Goal: Information Seeking & Learning: Learn about a topic

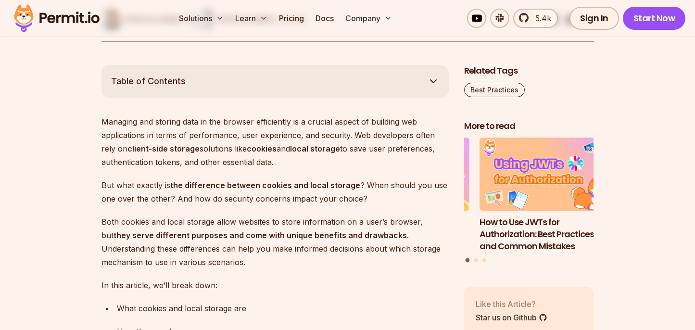
scroll to position [506, 0]
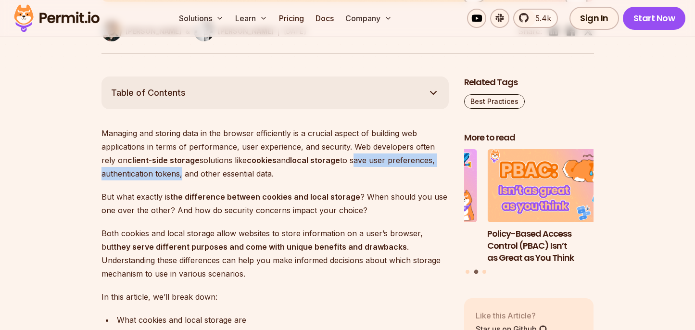
drag, startPoint x: 180, startPoint y: 175, endPoint x: 341, endPoint y: 163, distance: 161.1
click at [341, 163] on p "Managing and storing data in the browser efficiently is a crucial aspect of bui…" at bounding box center [275, 154] width 347 height 54
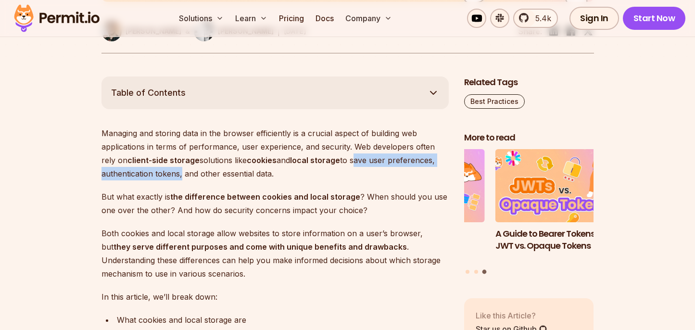
copy p "save user preferences, authentication tokens"
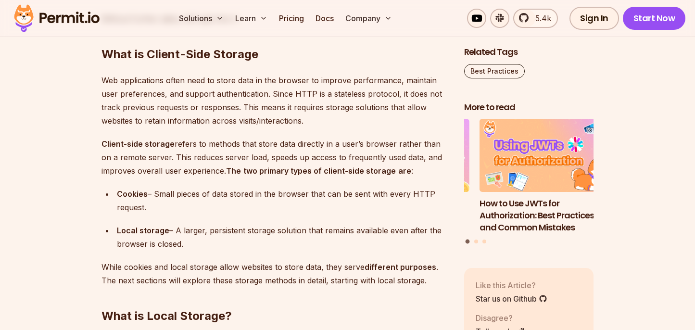
scroll to position [1154, 0]
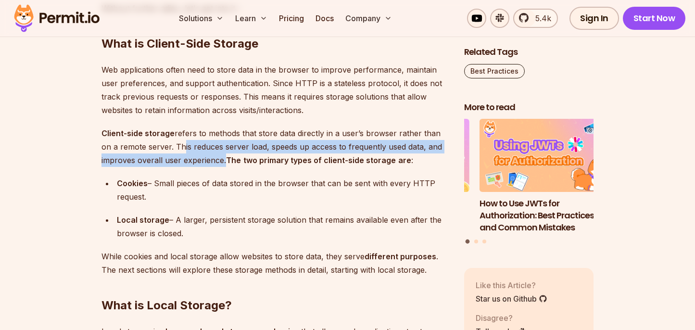
drag, startPoint x: 165, startPoint y: 148, endPoint x: 222, endPoint y: 163, distance: 58.8
click at [222, 163] on p "Client-side storage refers to methods that store data directly in a user’s brow…" at bounding box center [275, 147] width 347 height 40
copy p "his reduces server load, speeds up access to frequently used data, and improves…"
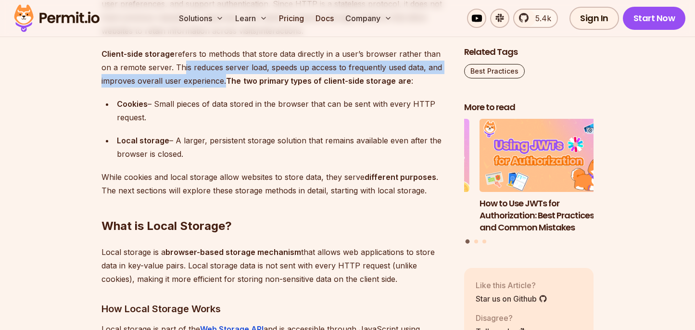
scroll to position [1239, 0]
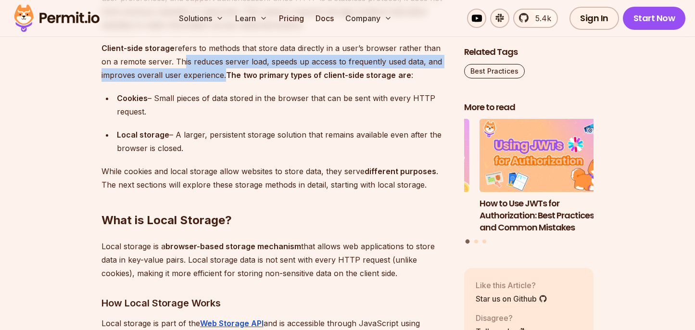
drag, startPoint x: 163, startPoint y: 107, endPoint x: 156, endPoint y: 99, distance: 10.3
click at [156, 99] on div "Cookies – Small pieces of data stored in the browser that can be sent with ever…" at bounding box center [283, 104] width 332 height 27
copy div "Small pieces of data stored in the browser that can be sent with every HTTP req…"
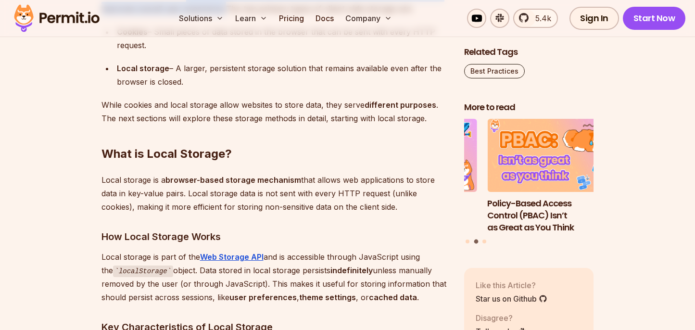
scroll to position [1307, 0]
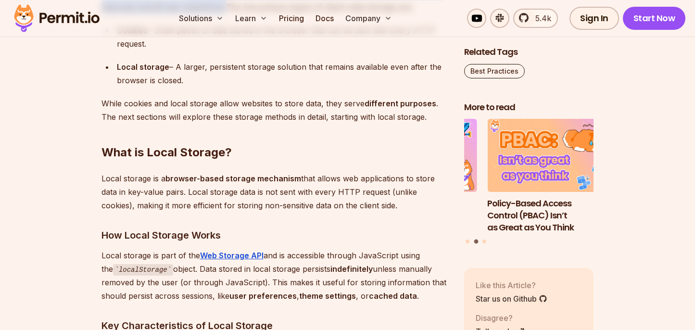
drag, startPoint x: 200, startPoint y: 80, endPoint x: 177, endPoint y: 68, distance: 26.0
click at [177, 68] on div "Local storage – A larger, persistent storage solution that remains available ev…" at bounding box center [283, 73] width 332 height 27
copy div "A larger, persistent storage solution that remains available even after the bro…"
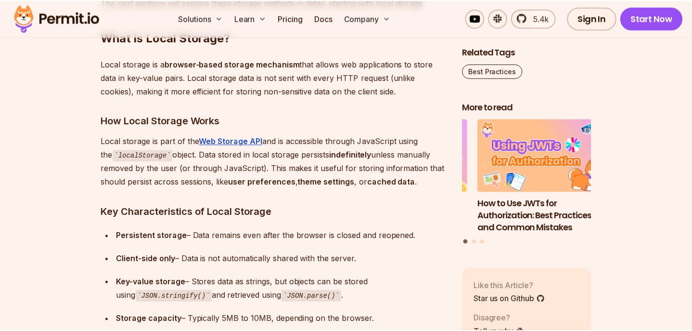
scroll to position [1427, 0]
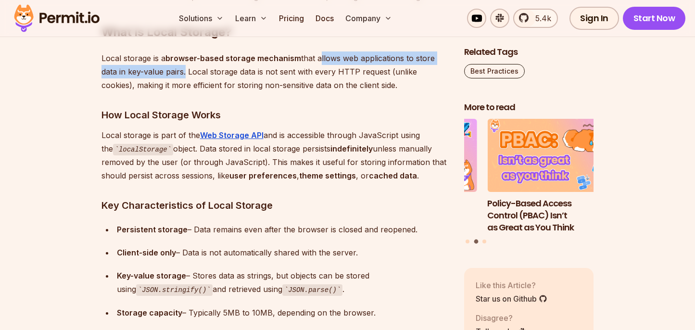
drag, startPoint x: 183, startPoint y: 73, endPoint x: 319, endPoint y: 56, distance: 136.7
click at [319, 56] on p "Local storage is a browser-based storage mechanism that allows web applications…" at bounding box center [275, 71] width 347 height 40
copy p "allows web applications to store data in key-value pairs"
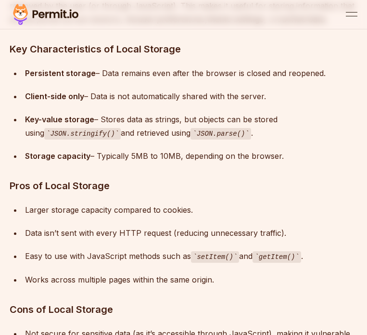
scroll to position [1432, 0]
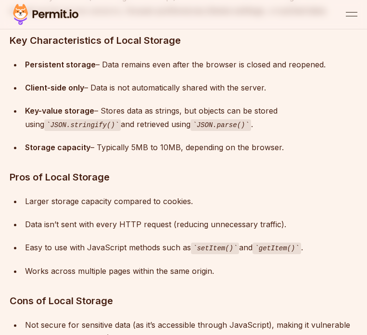
drag, startPoint x: 269, startPoint y: 102, endPoint x: 92, endPoint y: 105, distance: 177.1
click at [92, 94] on div "Client-side only – Data is not automatically shared with the server." at bounding box center [191, 87] width 332 height 13
copy div "Data is not automatically shared with the server."
click at [278, 154] on div "Storage capacity – Typically 5MB to 10MB, depending on the browser." at bounding box center [191, 146] width 332 height 13
drag, startPoint x: 280, startPoint y: 165, endPoint x: 97, endPoint y: 164, distance: 183.3
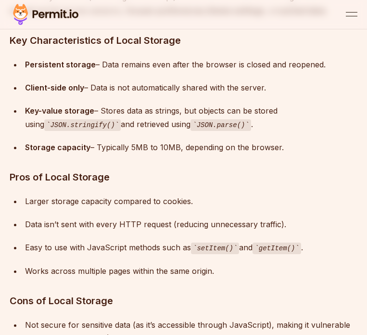
click at [97, 154] on div "Storage capacity – Typically 5MB to 10MB, depending on the browser." at bounding box center [191, 146] width 332 height 13
copy div "Typically 5MB to 10MB, depending on the browser."
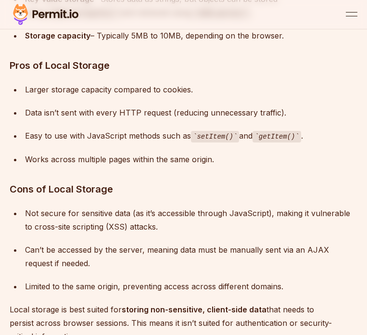
scroll to position [1556, 0]
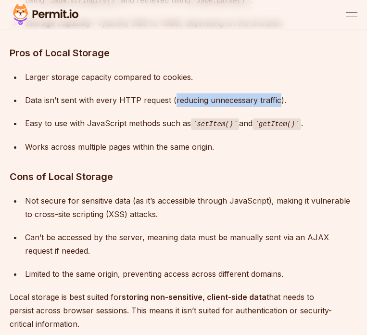
drag, startPoint x: 279, startPoint y: 118, endPoint x: 175, endPoint y: 117, distance: 103.9
click at [175, 107] on div "Data isn’t sent with every HTTP request (reducing unnecessary traffic)." at bounding box center [191, 99] width 332 height 13
drag, startPoint x: 174, startPoint y: 117, endPoint x: 279, endPoint y: 116, distance: 104.4
click at [279, 107] on div "Data isn’t sent with every HTTP request (reducing unnecessary traffic)." at bounding box center [191, 99] width 332 height 13
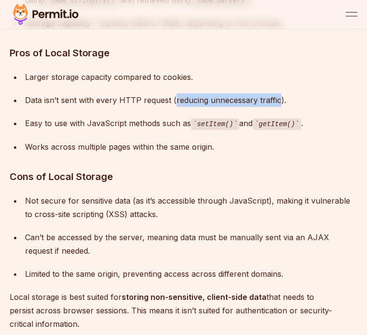
copy div "reducing unnecessary traffic"
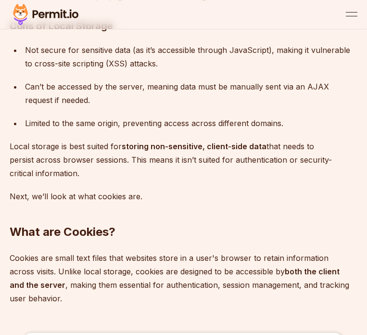
scroll to position [1719, 0]
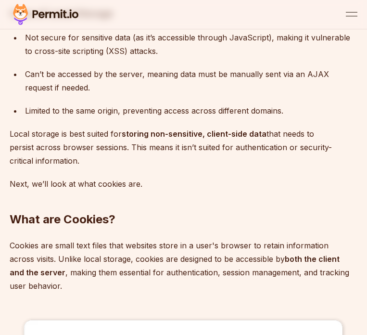
click at [128, 164] on p "Local storage is best suited for storing non-sensitive, client-side data that n…" at bounding box center [184, 147] width 348 height 40
drag, startPoint x: 83, startPoint y: 178, endPoint x: 8, endPoint y: 148, distance: 80.8
copy p "Local storage is best suited for storing non-sensitive, client-side data that n…"
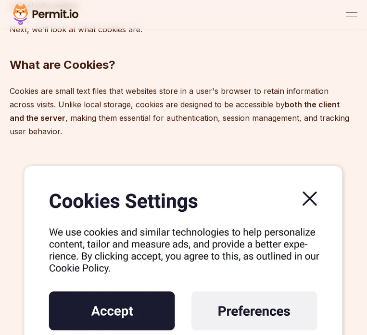
scroll to position [1872, 0]
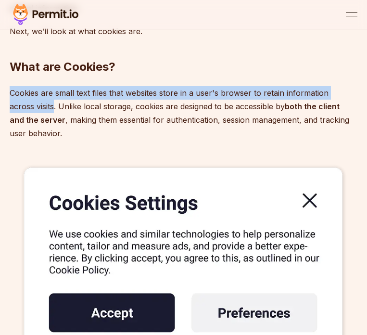
drag, startPoint x: 55, startPoint y: 123, endPoint x: 11, endPoint y: 111, distance: 45.5
click at [11, 111] on p "Cookies are small text files that websites store in a user's browser to retain …" at bounding box center [184, 113] width 348 height 54
copy p "Cookies are small text files that websites store in a user's browser to retain …"
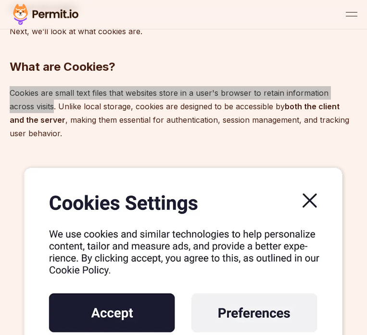
scroll to position [1874, 0]
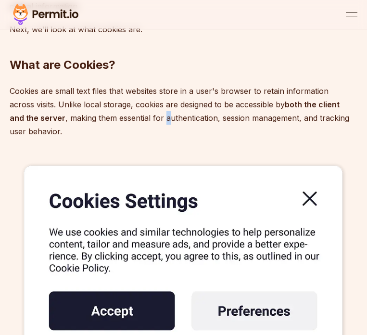
drag, startPoint x: 163, startPoint y: 140, endPoint x: 166, endPoint y: 133, distance: 8.2
click at [166, 133] on p "Cookies are small text files that websites store in a user's browser to retain …" at bounding box center [184, 111] width 348 height 54
click at [165, 135] on p "Cookies are small text files that websites store in a user's browser to retain …" at bounding box center [184, 111] width 348 height 54
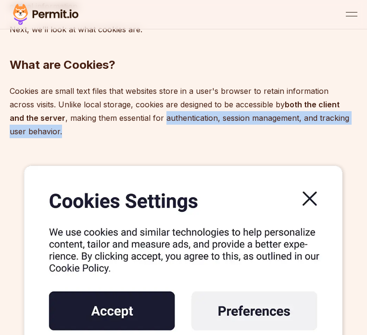
drag, startPoint x: 165, startPoint y: 135, endPoint x: 171, endPoint y: 143, distance: 10.3
click at [171, 138] on p "Cookies are small text files that websites store in a user's browser to retain …" at bounding box center [184, 111] width 348 height 54
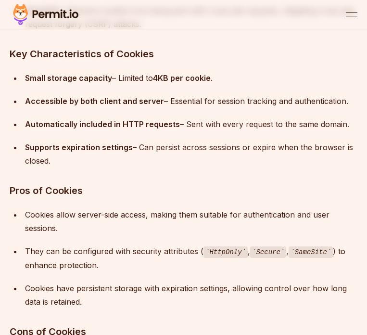
scroll to position [2664, 0]
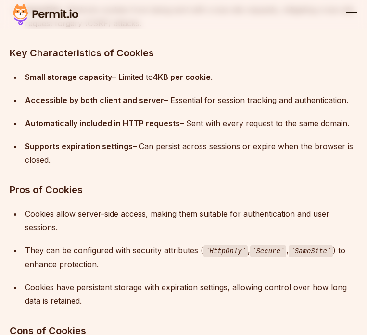
drag, startPoint x: 142, startPoint y: 172, endPoint x: 140, endPoint y: 166, distance: 5.5
click at [140, 166] on div "Supports expiration settings – Can persist across sessions or expire when the b…" at bounding box center [191, 153] width 332 height 27
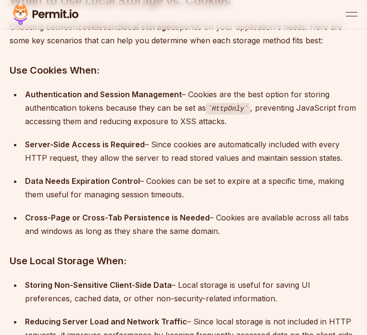
scroll to position [3744, 0]
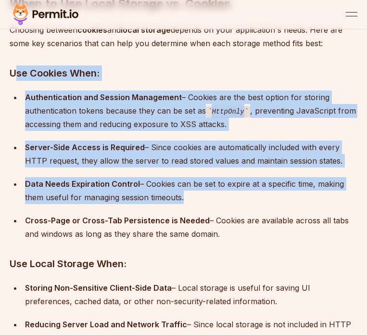
drag, startPoint x: 13, startPoint y: 89, endPoint x: 153, endPoint y: 199, distance: 177.9
click at [19, 81] on h3 "Use Cookies When:" at bounding box center [184, 72] width 348 height 15
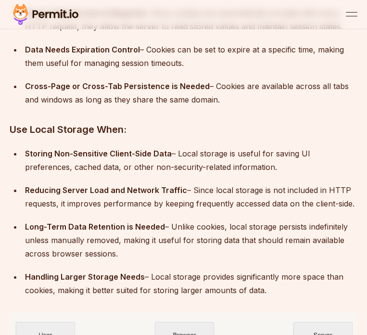
scroll to position [3922, 0]
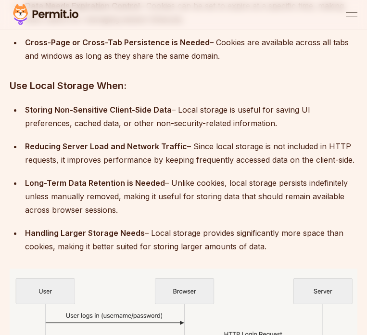
drag, startPoint x: 12, startPoint y: 90, endPoint x: 296, endPoint y: 264, distance: 333.4
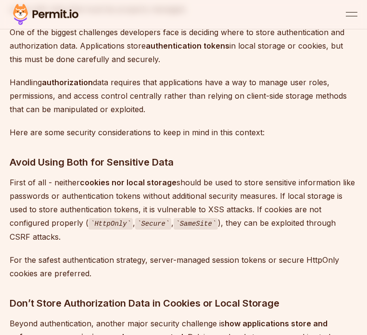
scroll to position [4710, 0]
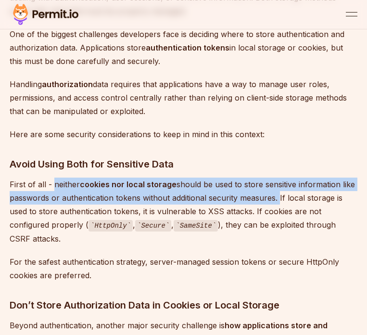
drag, startPoint x: 54, startPoint y: 201, endPoint x: 276, endPoint y: 212, distance: 222.0
click at [276, 212] on p "First of all - neither cookies nor local storage should be used to store sensit…" at bounding box center [184, 212] width 348 height 68
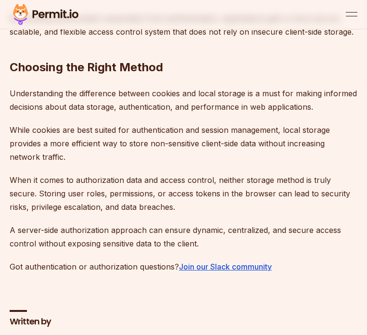
scroll to position [5545, 0]
